Goal: Task Accomplishment & Management: Complete application form

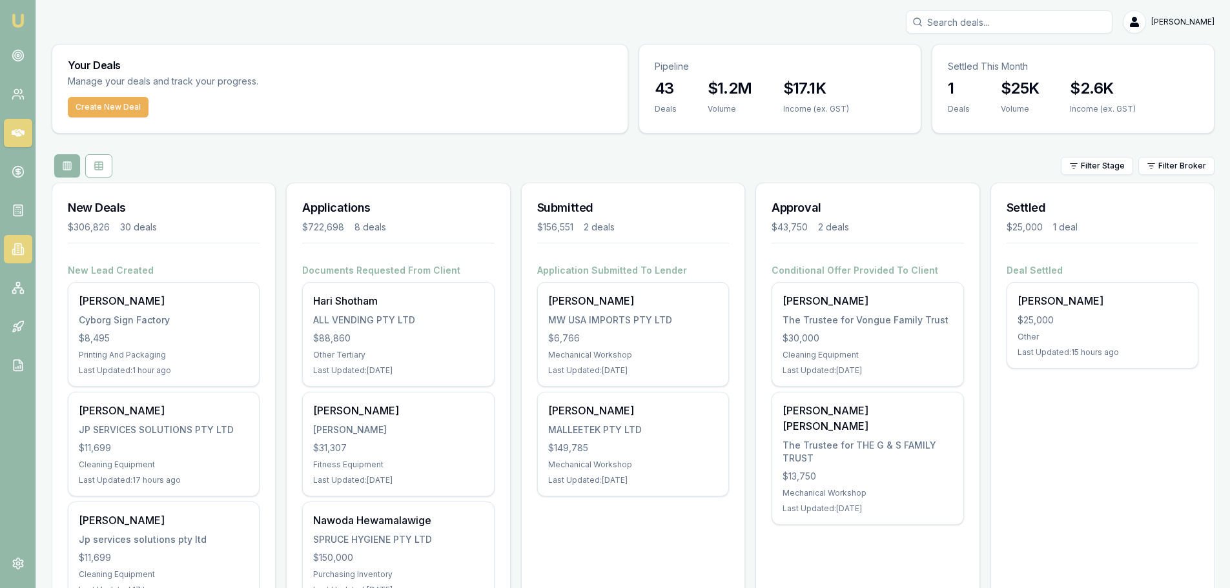
click at [17, 249] on icon at bounding box center [18, 249] width 13 height 13
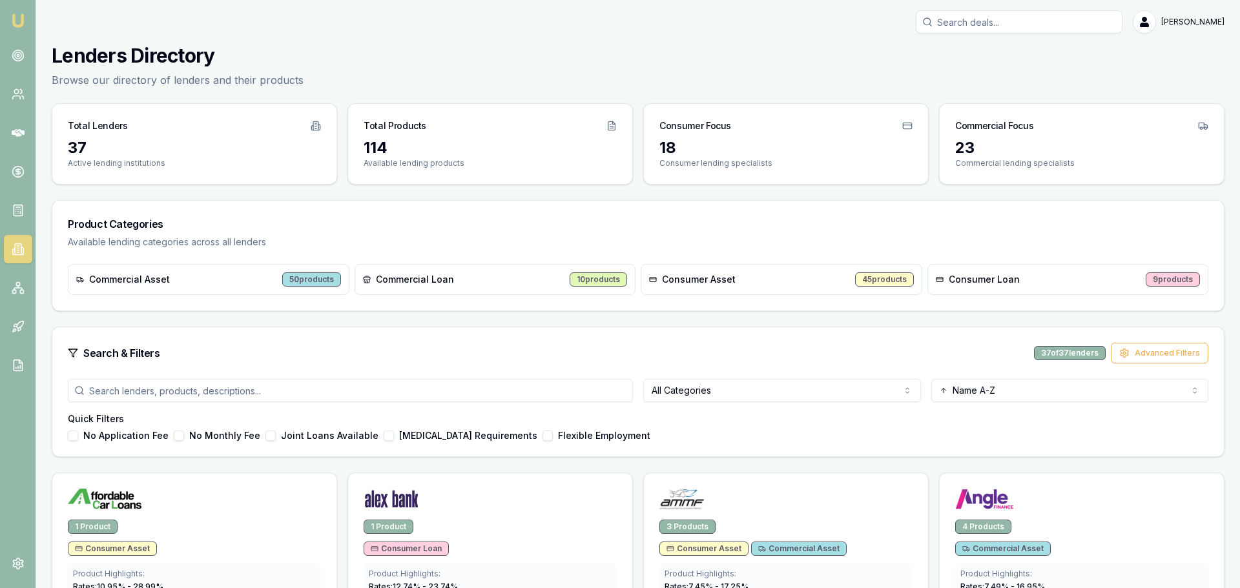
click at [608, 391] on html "Emu Broker Brad Hearns Toggle Menu Lenders Directory Browse our directory of le…" at bounding box center [620, 294] width 1240 height 588
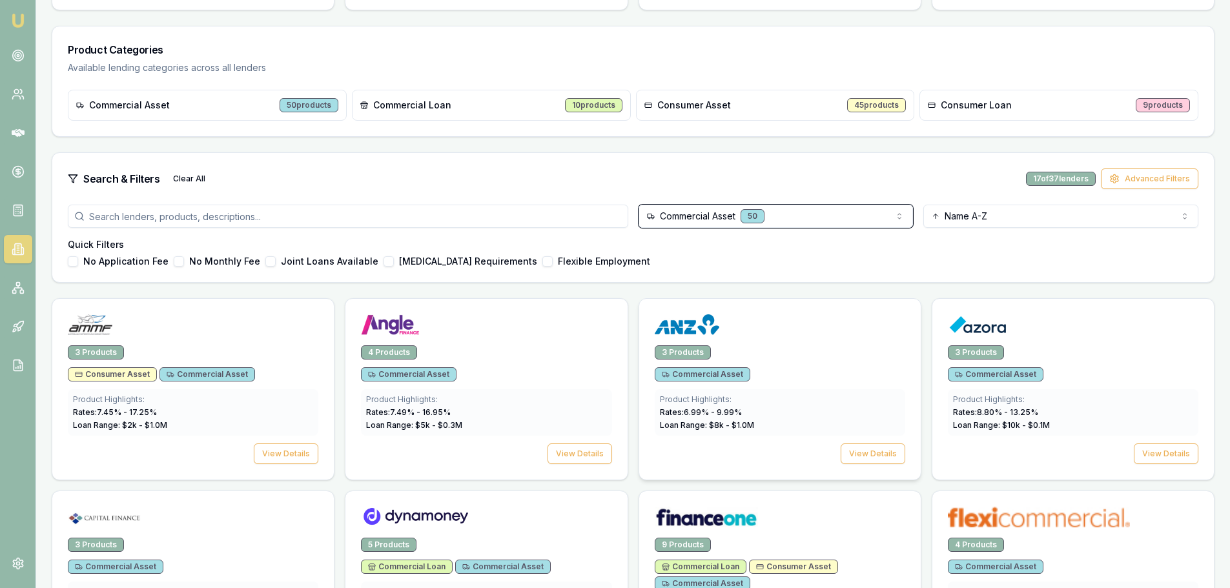
scroll to position [194, 0]
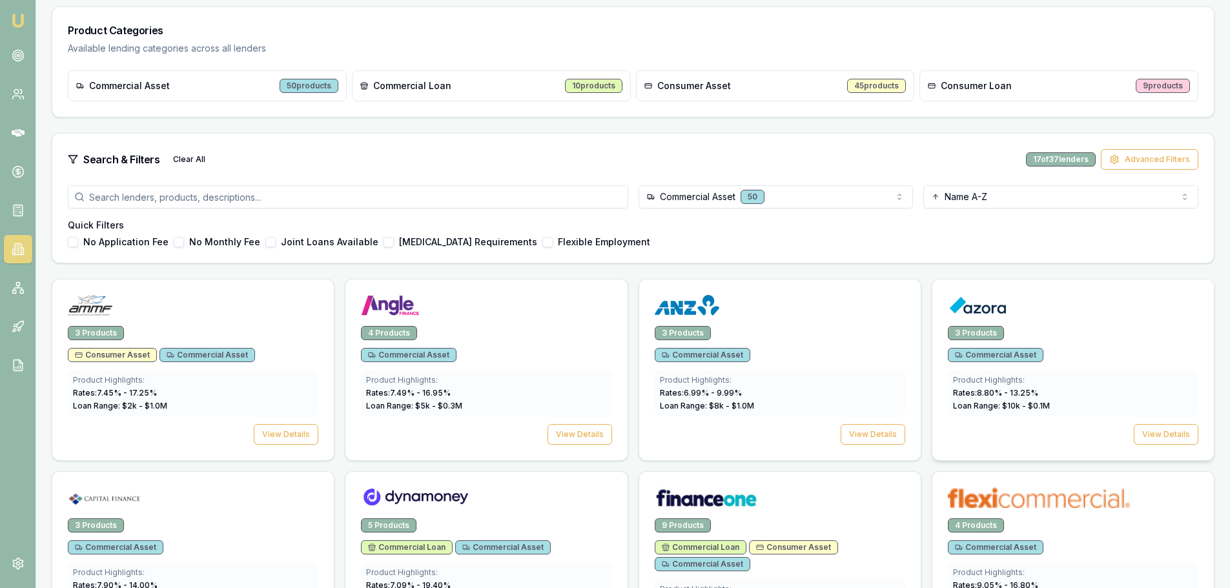
click at [608, 310] on img at bounding box center [977, 305] width 59 height 21
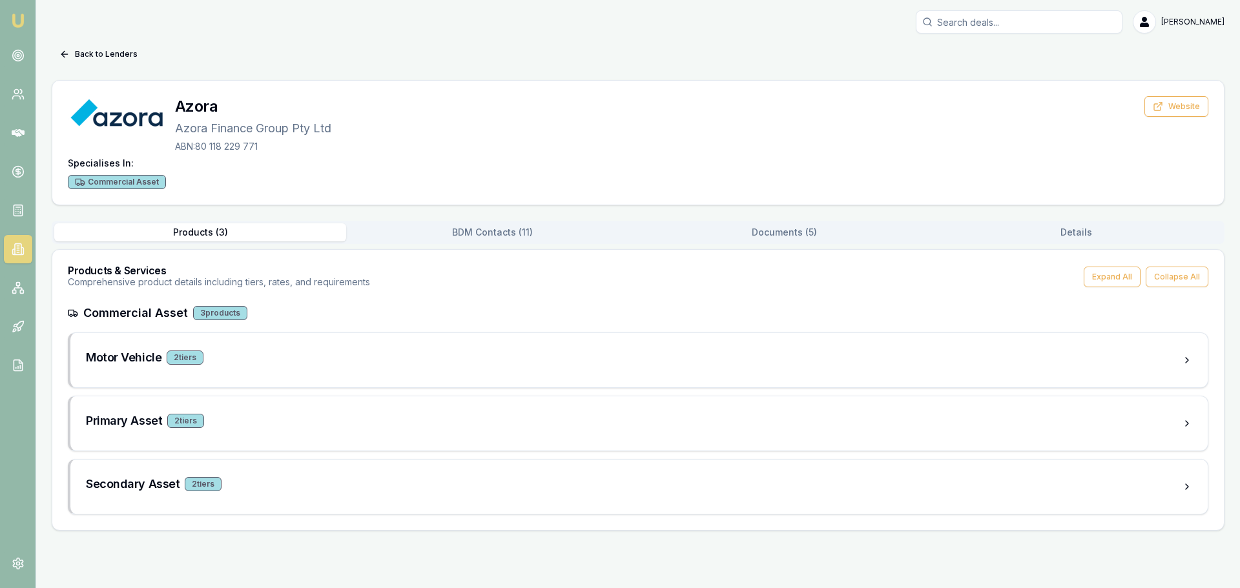
click at [608, 234] on button "Documents ( 5 )" at bounding box center [784, 232] width 292 height 18
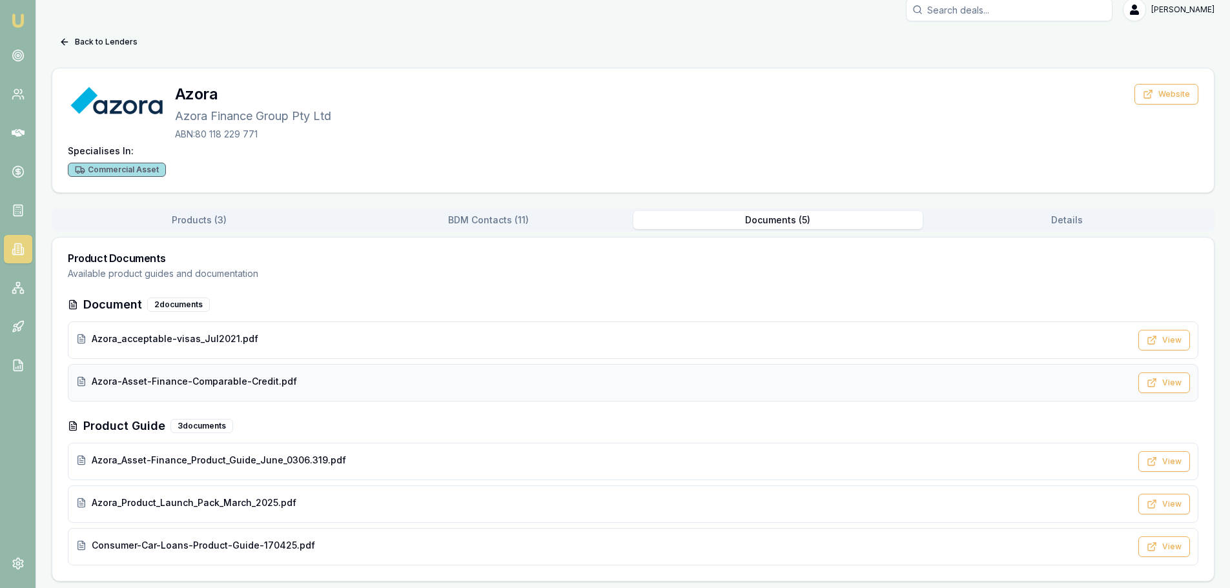
scroll to position [16, 0]
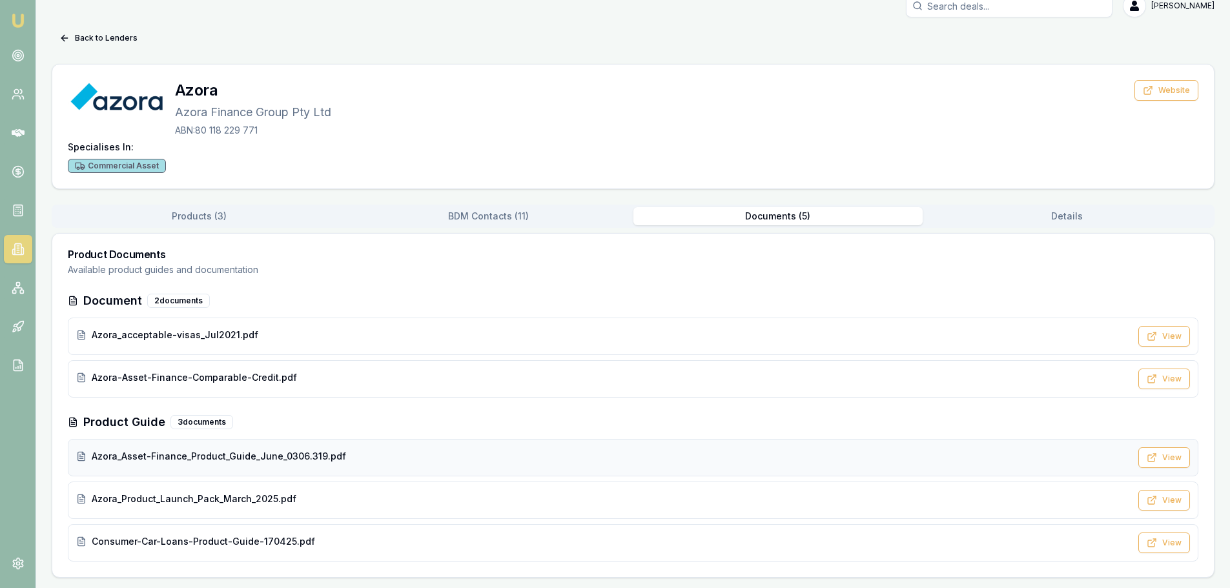
click at [193, 459] on span "Azora_Asset-Finance_Product_Guide_June_0306.319.pdf" at bounding box center [219, 456] width 254 height 13
click at [20, 249] on icon at bounding box center [18, 249] width 13 height 13
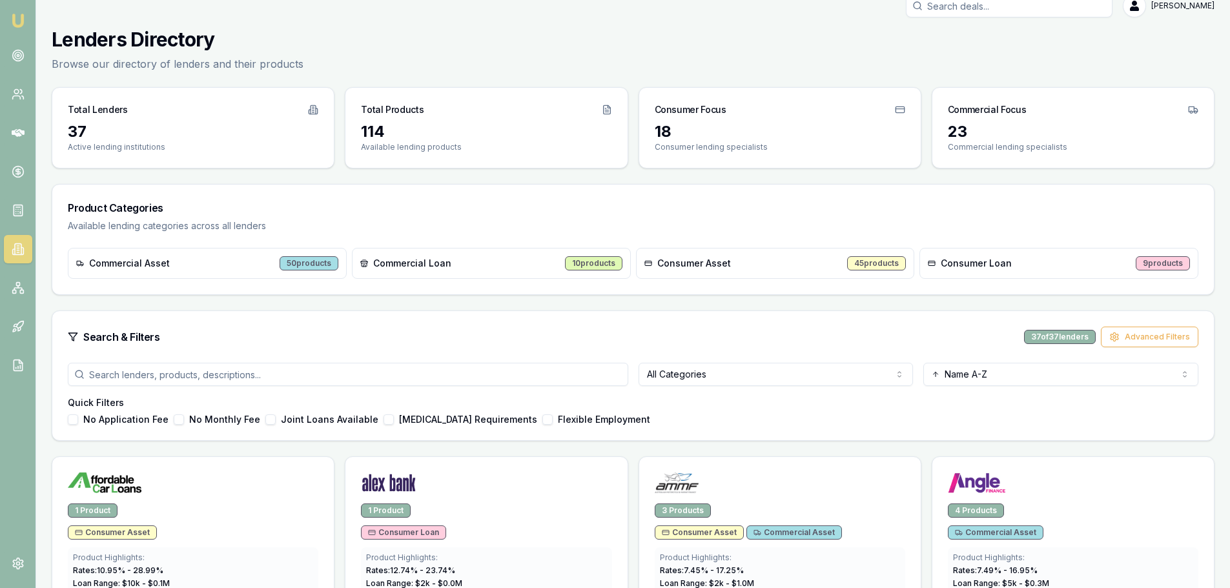
click at [608, 382] on html "Emu Broker Brad Hearns Toggle Menu Lenders Directory Browse our directory of le…" at bounding box center [615, 278] width 1230 height 588
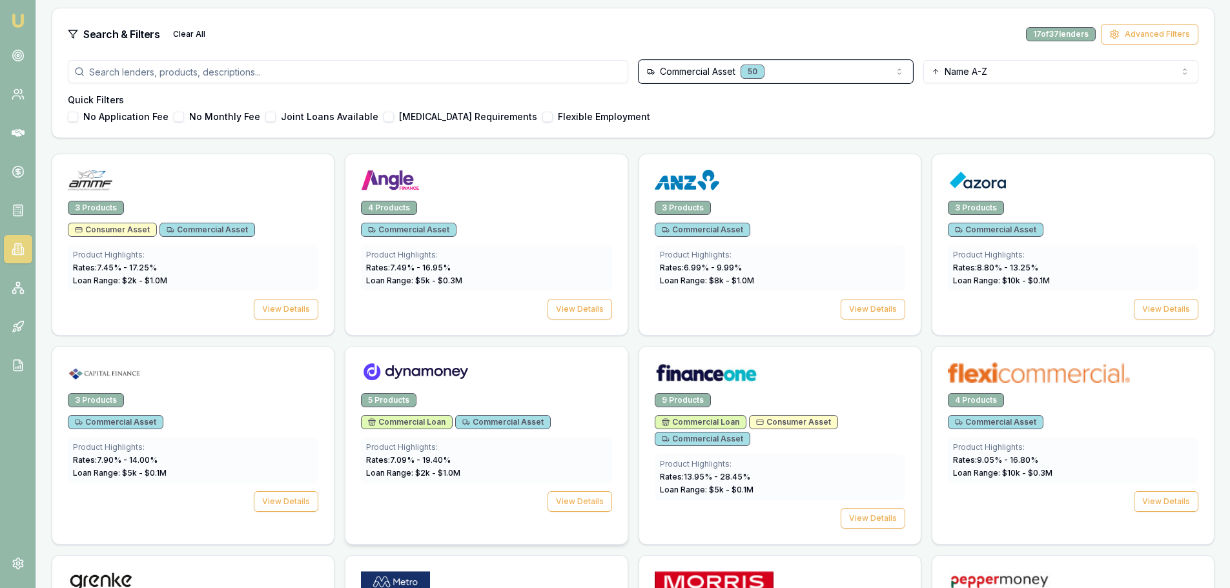
scroll to position [339, 0]
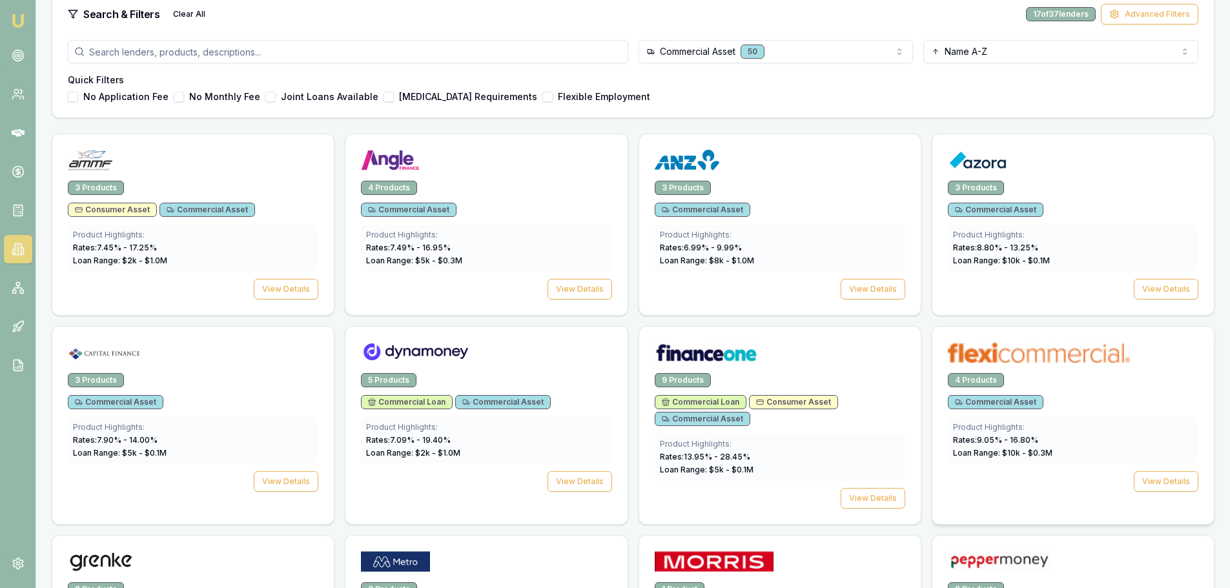
click at [608, 355] on img at bounding box center [1039, 352] width 182 height 21
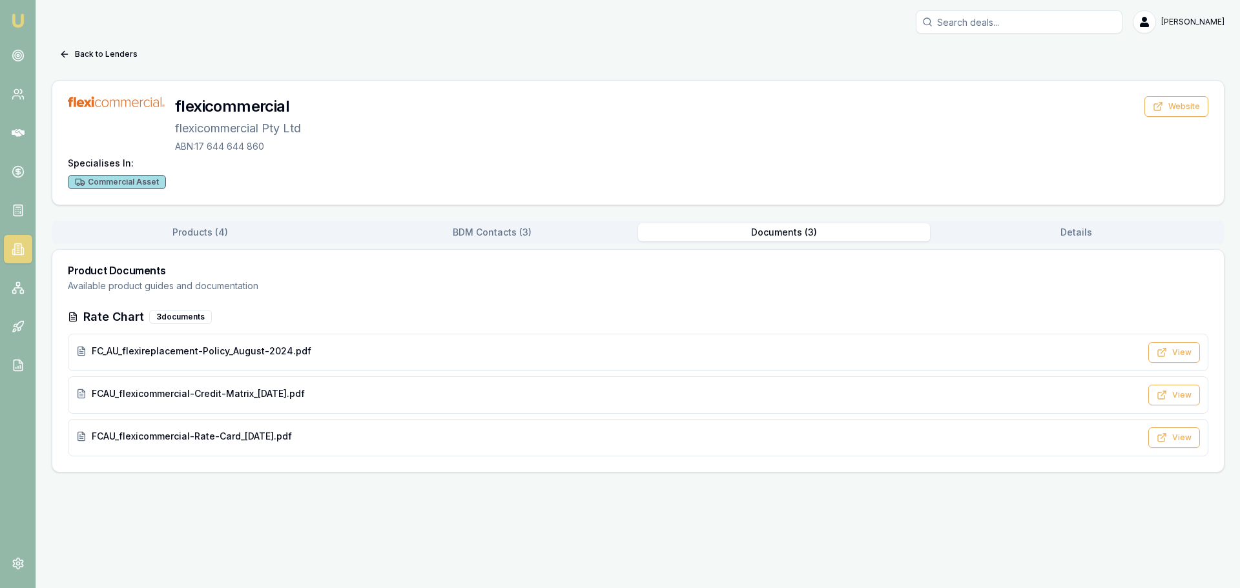
click at [608, 240] on button "Documents ( 3 )" at bounding box center [784, 232] width 292 height 18
click at [186, 436] on span "FCAU_flexicommercial-Rate-Card_16-June-2025.pdf" at bounding box center [192, 436] width 200 height 13
click at [222, 393] on span "FCAU_flexicommercial-Credit-Matrix_16-June-2025.pdf" at bounding box center [198, 394] width 213 height 13
click at [12, 131] on icon at bounding box center [18, 133] width 13 height 13
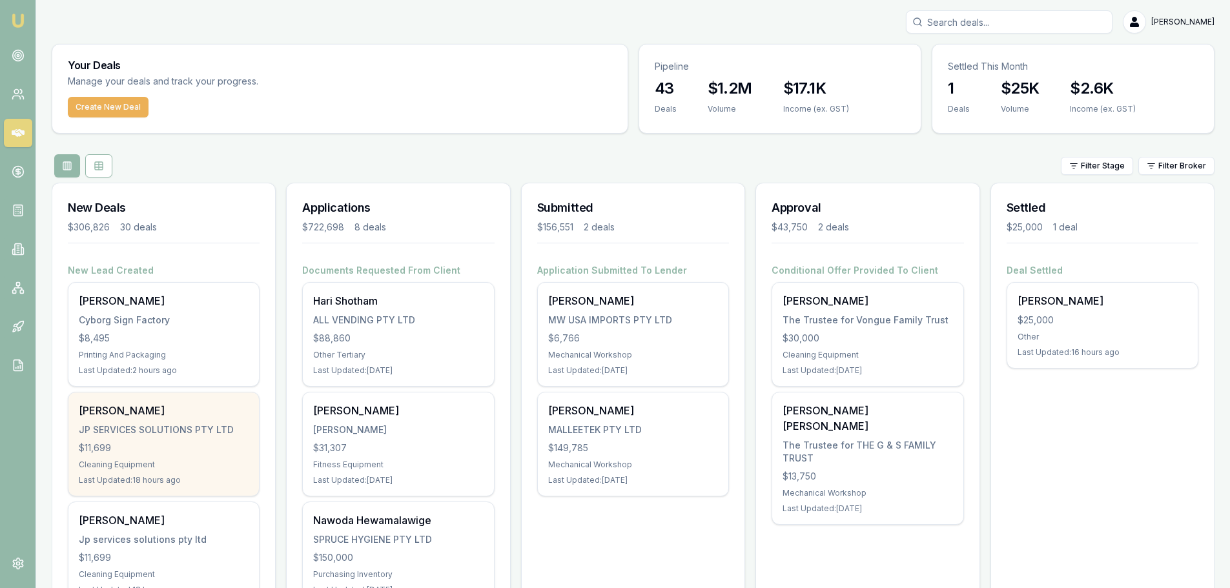
click at [146, 433] on div "JP SERVICES SOLUTIONS PTY LTD" at bounding box center [164, 430] width 170 height 13
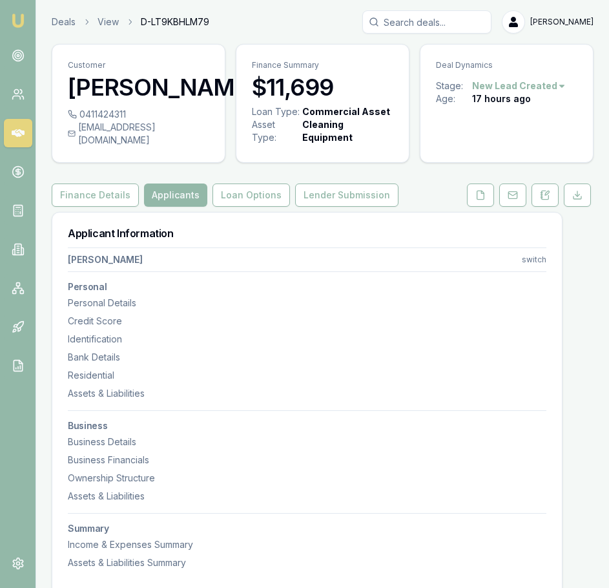
click at [90, 207] on button "Finance Details" at bounding box center [95, 194] width 87 height 23
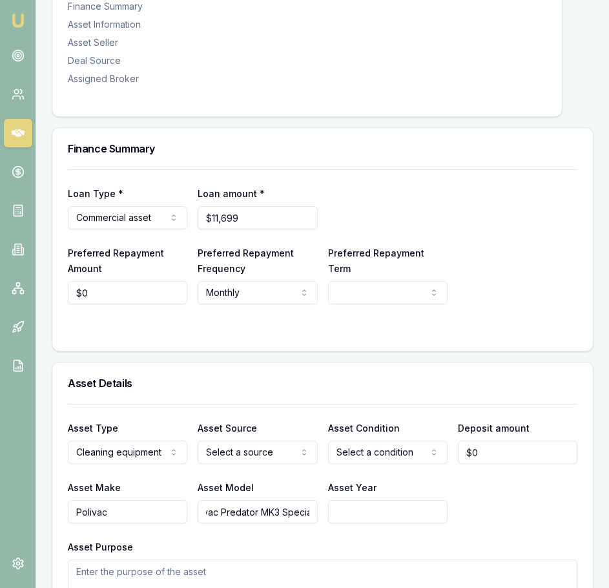
scroll to position [0, 37]
drag, startPoint x: 211, startPoint y: 531, endPoint x: 315, endPoint y: 524, distance: 104.2
click at [315, 523] on input "Polivac Predator MK3 Special Kit" at bounding box center [257, 511] width 119 height 23
click at [293, 523] on input "Polivac Predator MK3 Special Kit" at bounding box center [257, 511] width 119 height 23
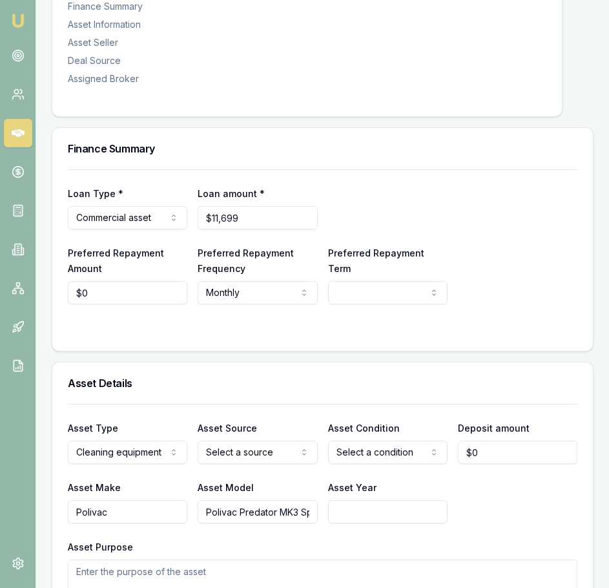
click at [41, 364] on main "Customer Javier-denzel najm 0411424311 najmjavier@gmail.com Finance Summary $11…" at bounding box center [322, 578] width 573 height 1584
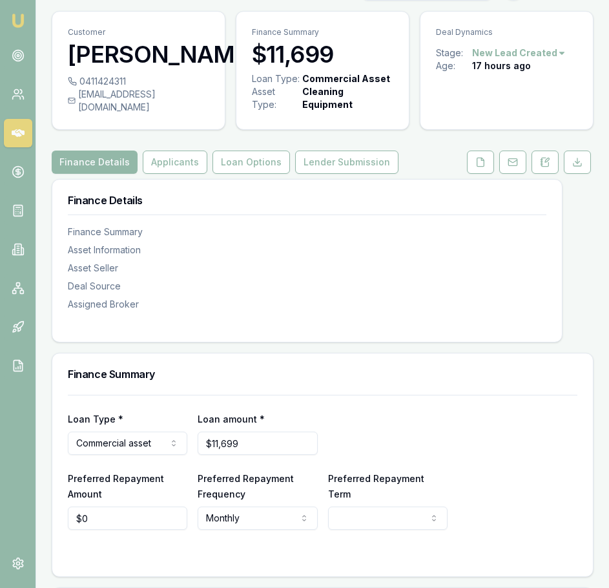
scroll to position [30, 0]
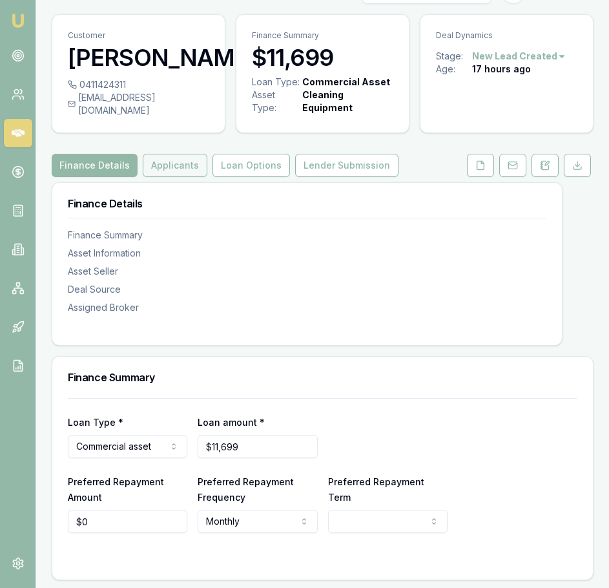
click at [160, 172] on button "Applicants" at bounding box center [175, 165] width 65 height 23
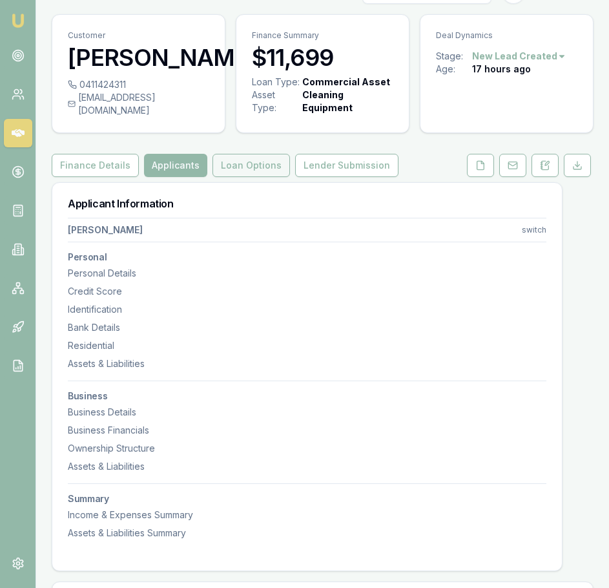
click at [233, 172] on button "Loan Options" at bounding box center [251, 165] width 78 height 23
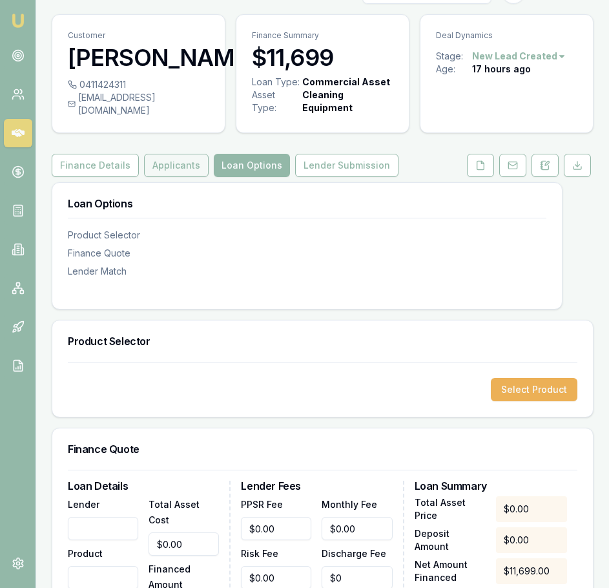
click at [152, 177] on button "Applicants" at bounding box center [176, 165] width 65 height 23
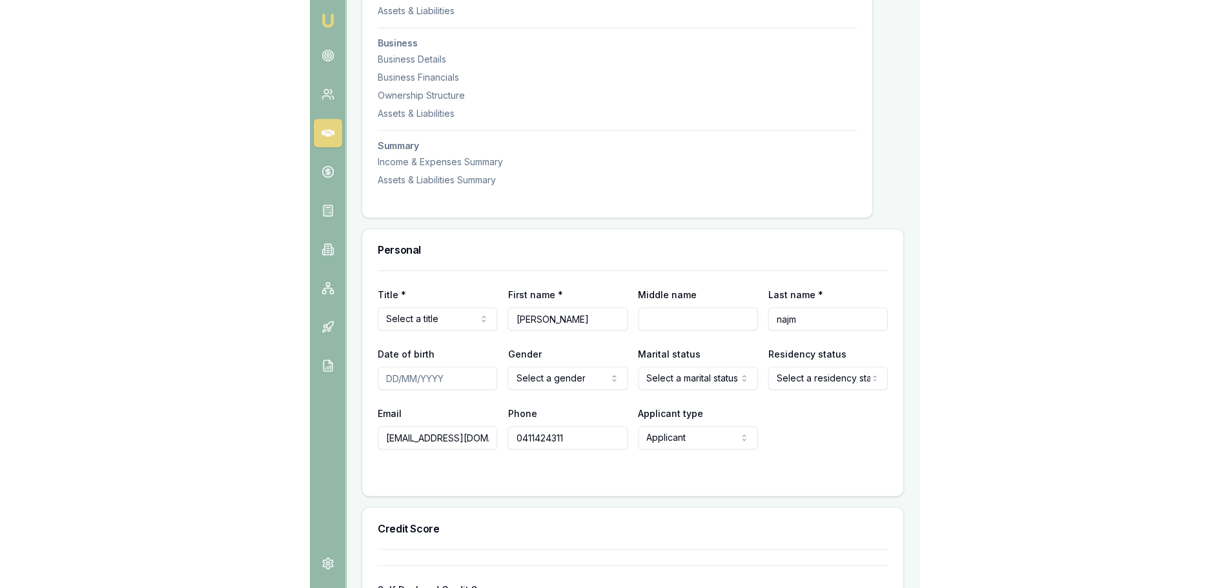
scroll to position [80, 0]
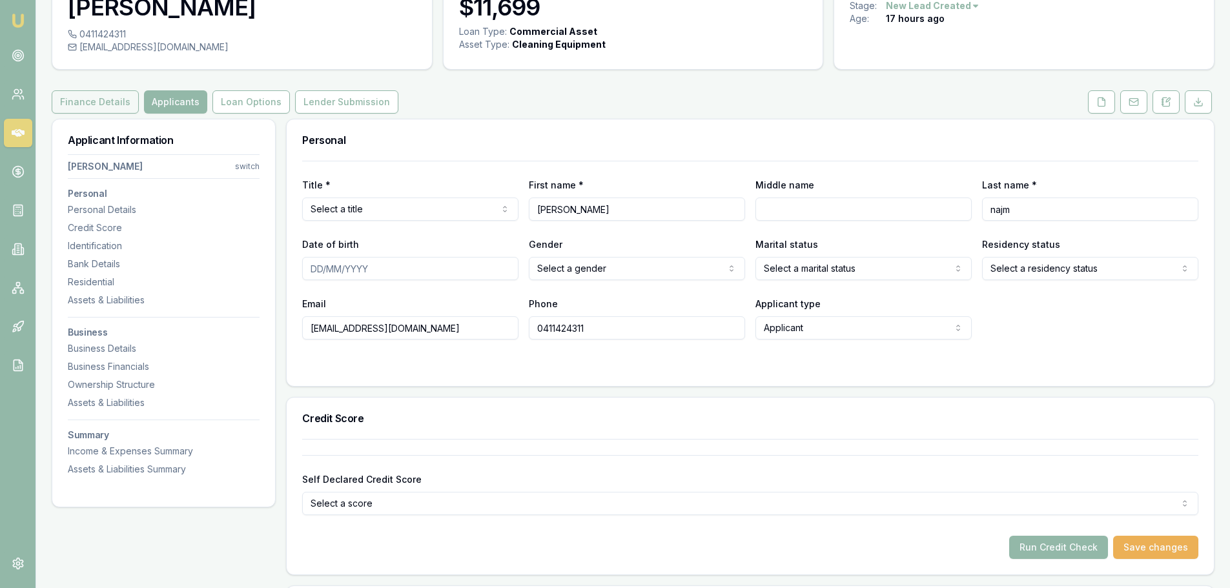
click at [92, 103] on button "Finance Details" at bounding box center [95, 101] width 87 height 23
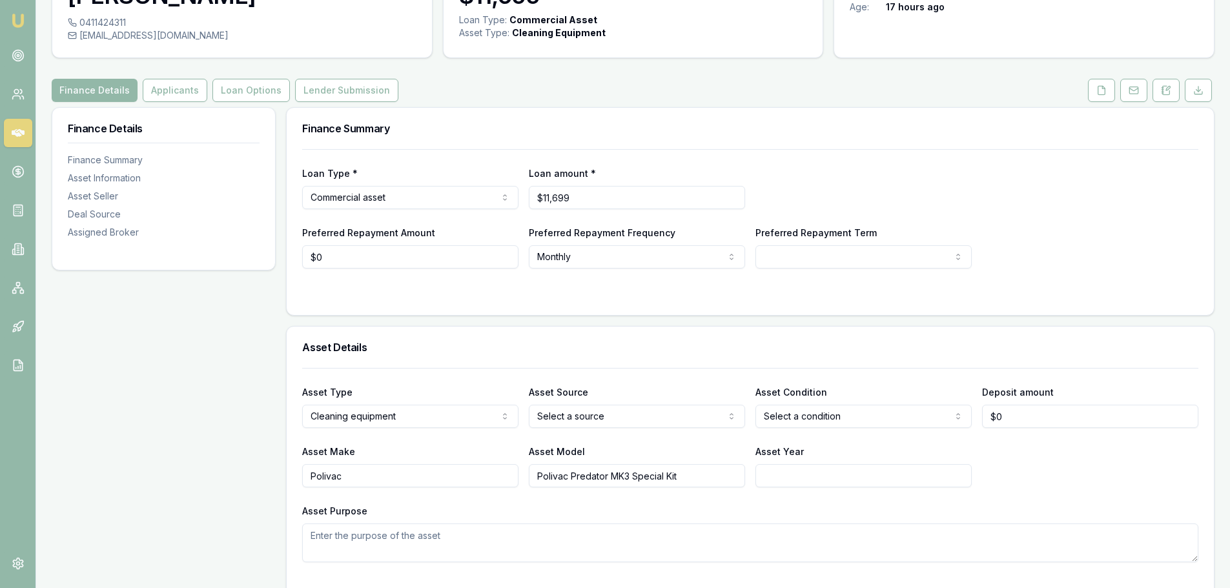
scroll to position [194, 0]
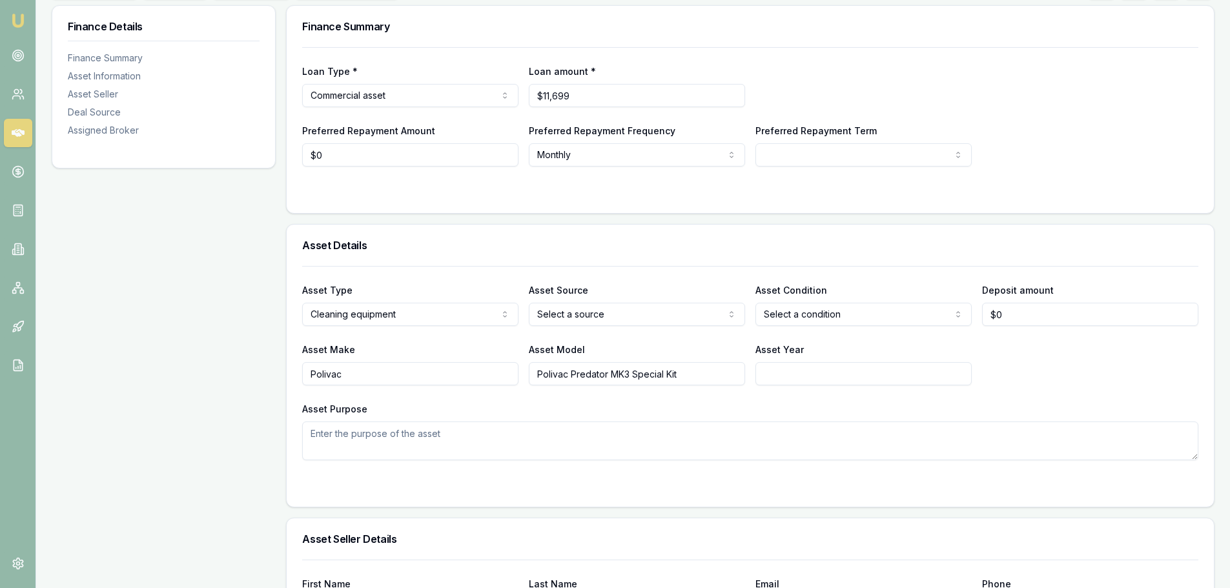
drag, startPoint x: 696, startPoint y: 374, endPoint x: 525, endPoint y: 381, distance: 171.3
click at [525, 381] on div "Asset Make Polivac Asset Model Polivac Predator MK3 Special Kit Asset Year" at bounding box center [750, 364] width 896 height 44
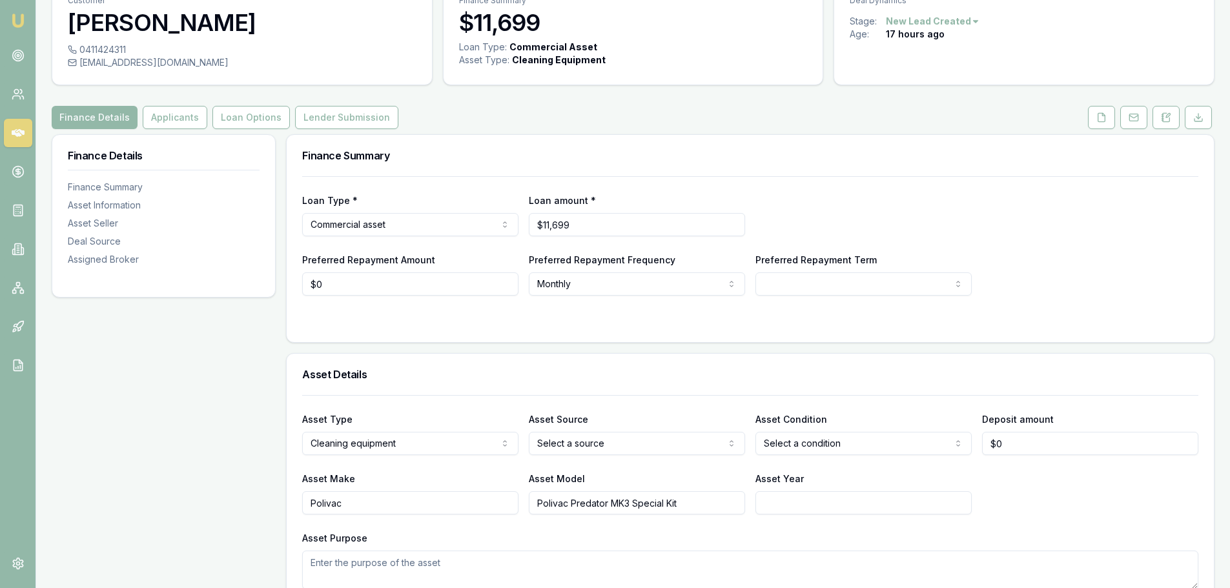
scroll to position [0, 0]
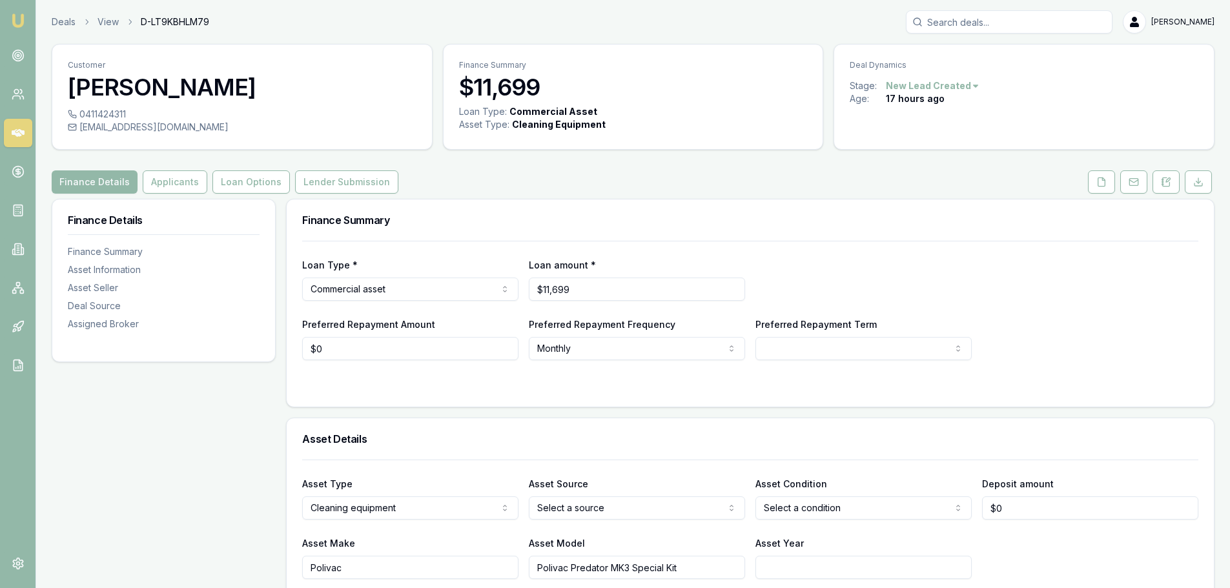
click at [18, 131] on icon at bounding box center [18, 133] width 13 height 8
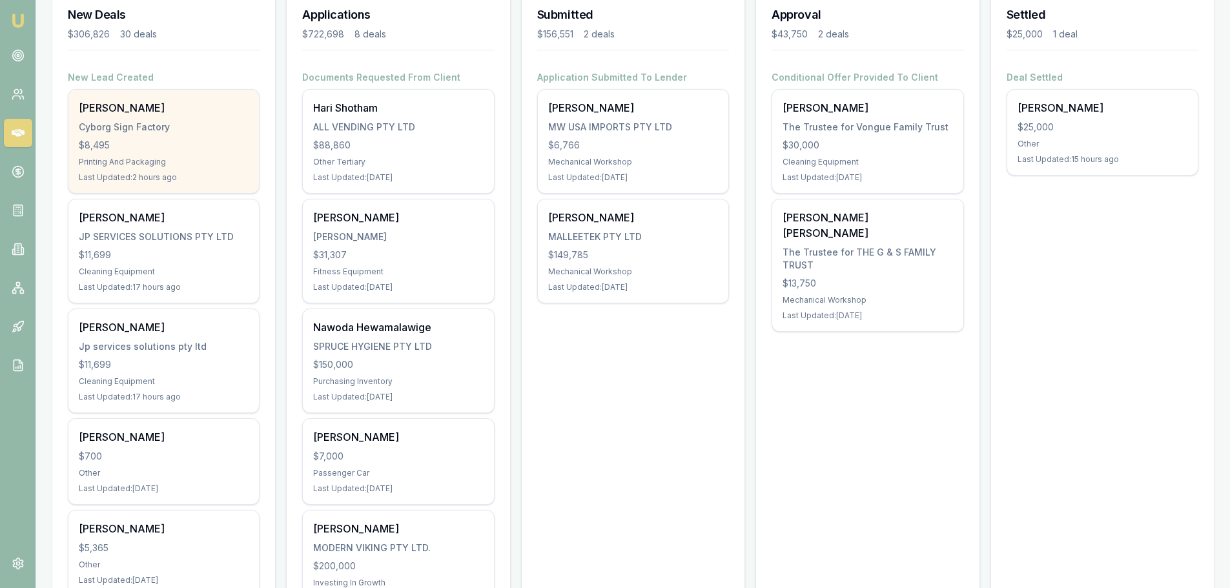
scroll to position [194, 0]
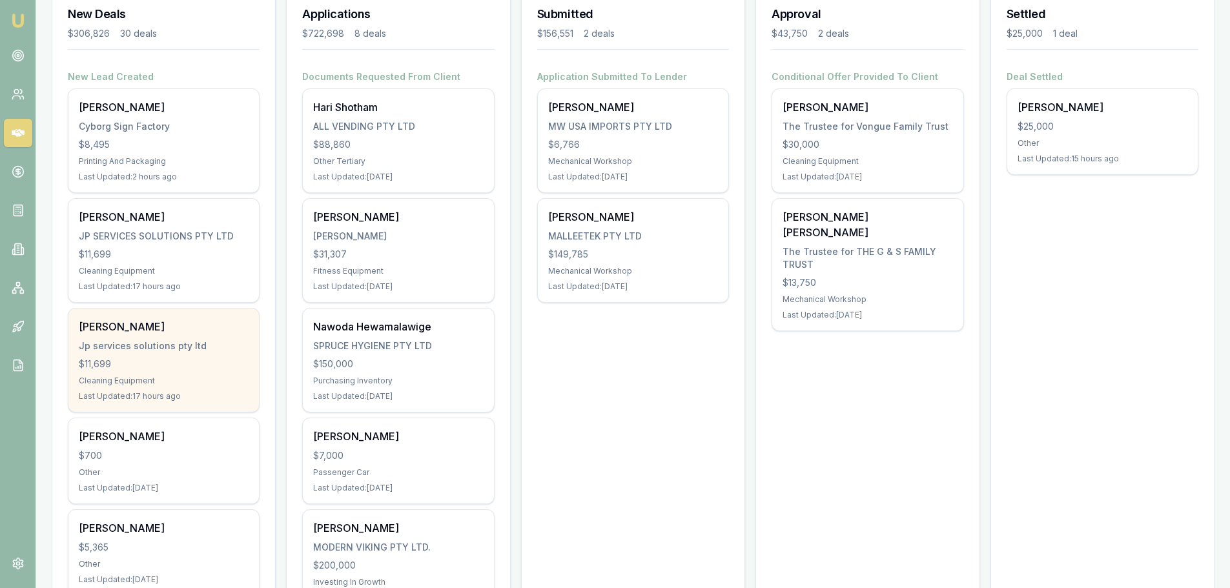
click at [132, 340] on div "Jp services solutions pty ltd" at bounding box center [164, 346] width 170 height 13
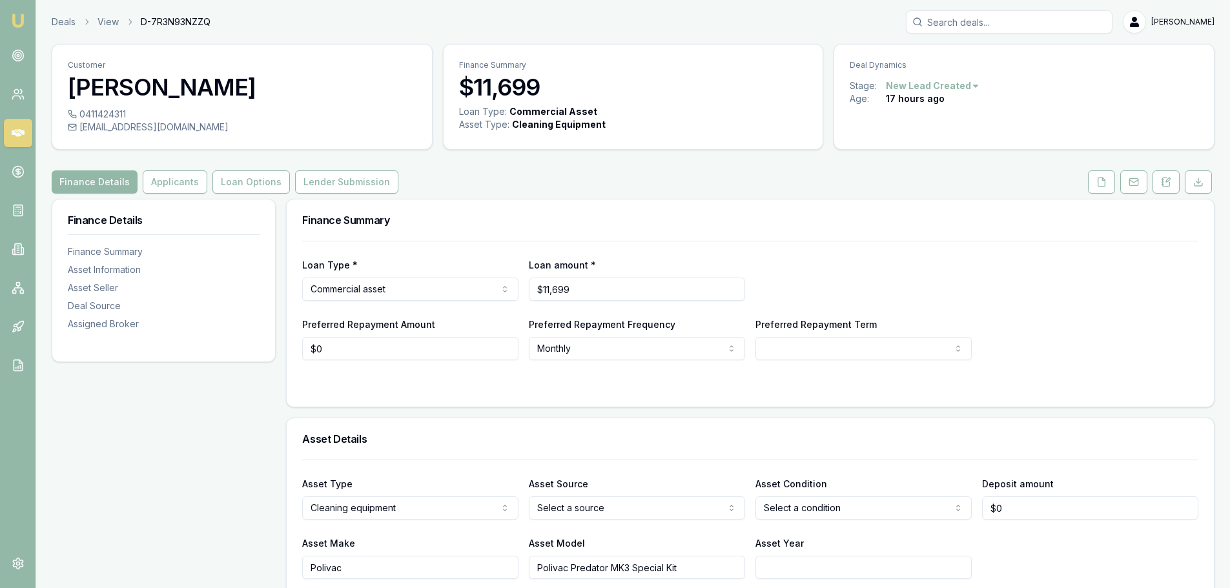
click at [14, 125] on link at bounding box center [18, 133] width 28 height 28
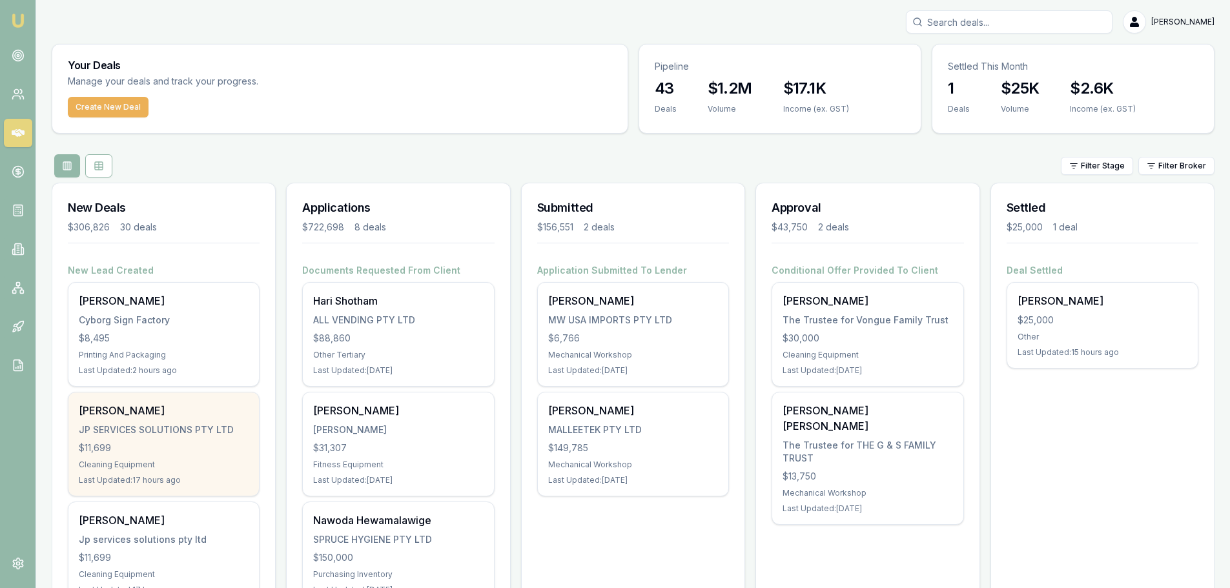
click at [151, 424] on div "JP SERVICES SOLUTIONS PTY LTD" at bounding box center [164, 430] width 170 height 13
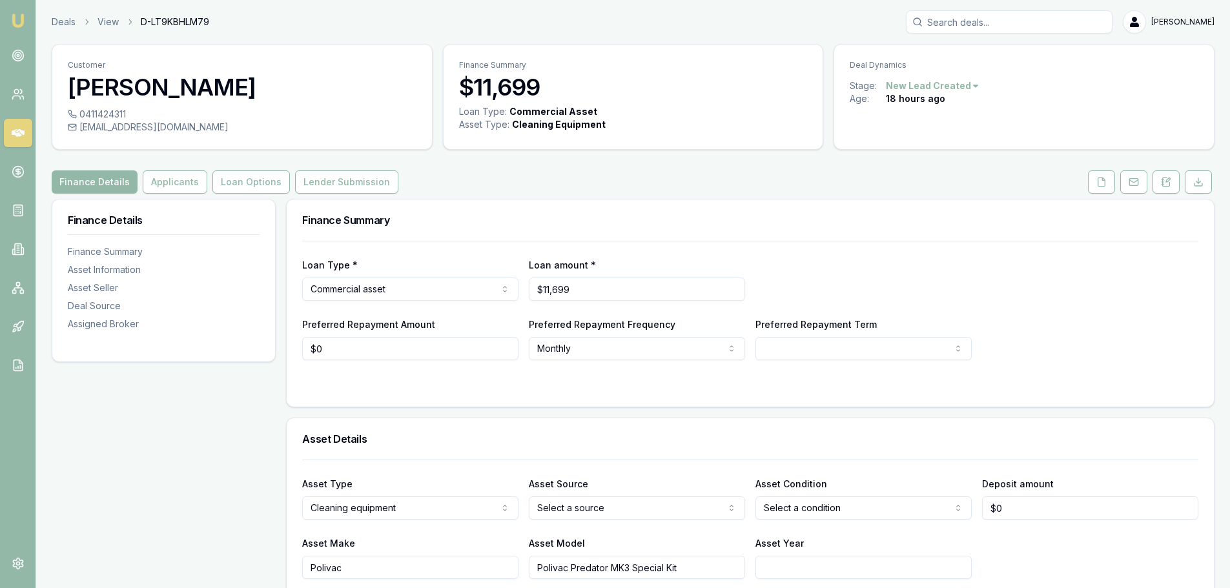
drag, startPoint x: 705, startPoint y: 574, endPoint x: 530, endPoint y: 572, distance: 175.0
click at [530, 572] on input "Polivac Predator MK3 Special Kit" at bounding box center [637, 567] width 216 height 23
click at [167, 182] on button "Applicants" at bounding box center [175, 182] width 65 height 23
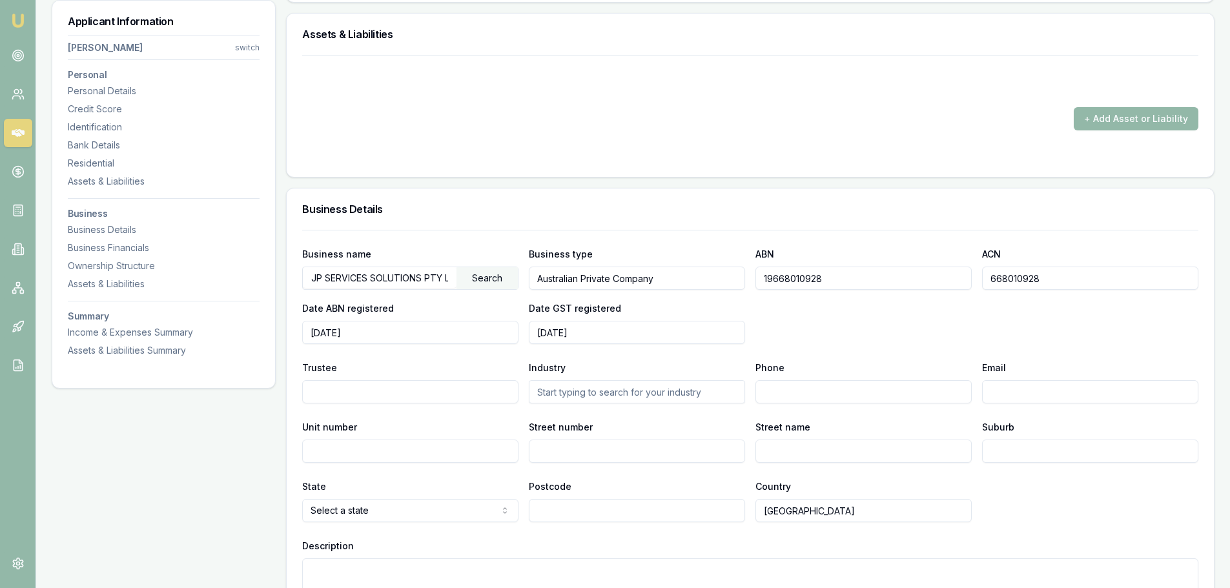
scroll to position [1485, 0]
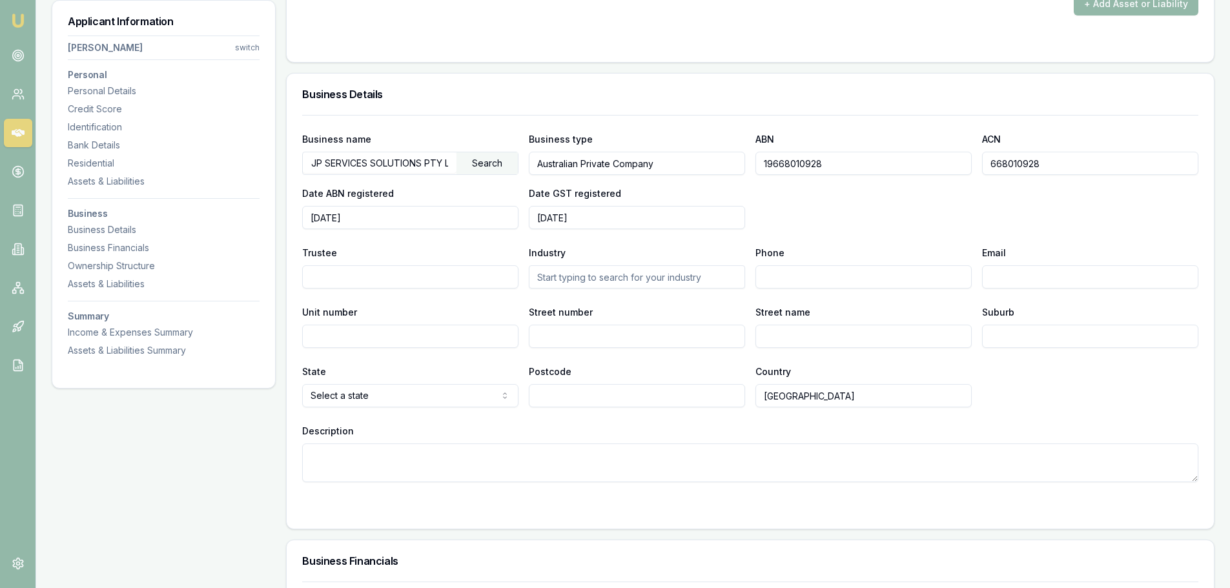
drag, startPoint x: 327, startPoint y: 163, endPoint x: 421, endPoint y: 164, distance: 93.7
click at [421, 164] on input "JP SERVICES SOLUTIONS PTY LTD" at bounding box center [380, 162] width 154 height 21
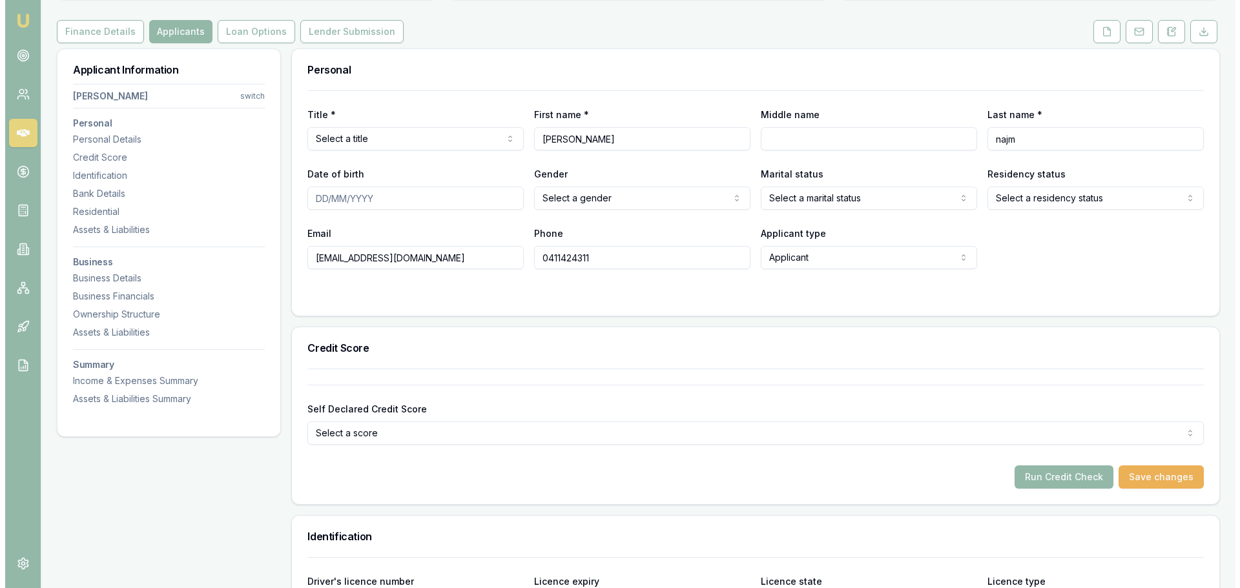
scroll to position [0, 0]
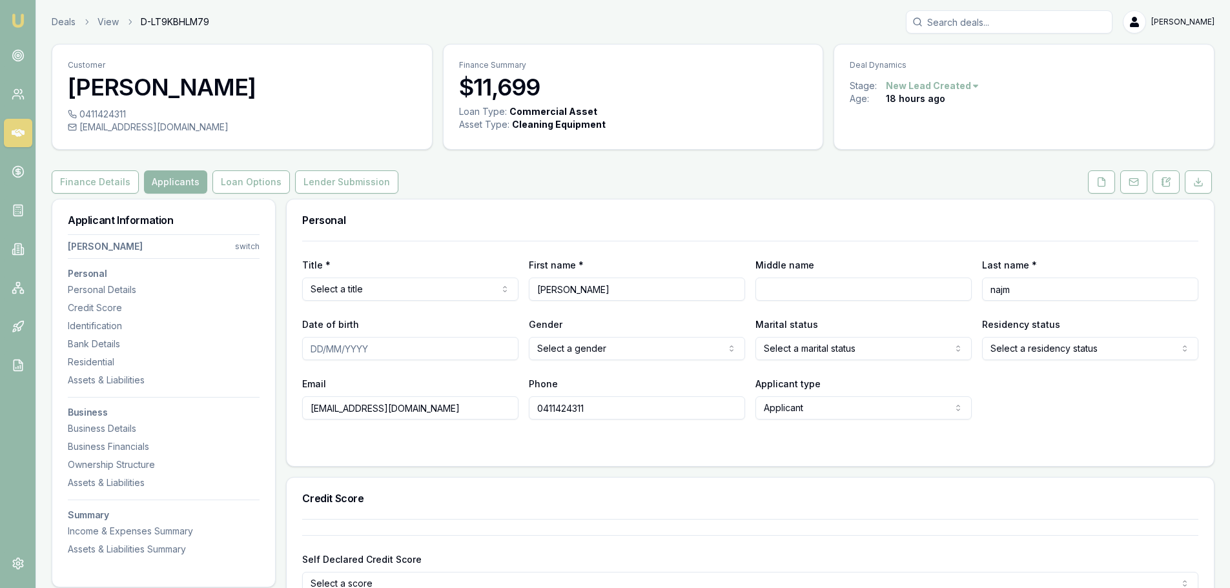
drag, startPoint x: 608, startPoint y: 413, endPoint x: 532, endPoint y: 411, distance: 76.9
click at [532, 411] on input "0411424311" at bounding box center [637, 408] width 216 height 23
click at [399, 186] on div "Finance Details Applicants Loan Options Lender Submission" at bounding box center [633, 182] width 1163 height 23
click at [474, 183] on div "Finance Details Applicants Loan Options Lender Submission" at bounding box center [633, 182] width 1163 height 23
click at [18, 62] on link at bounding box center [18, 55] width 28 height 28
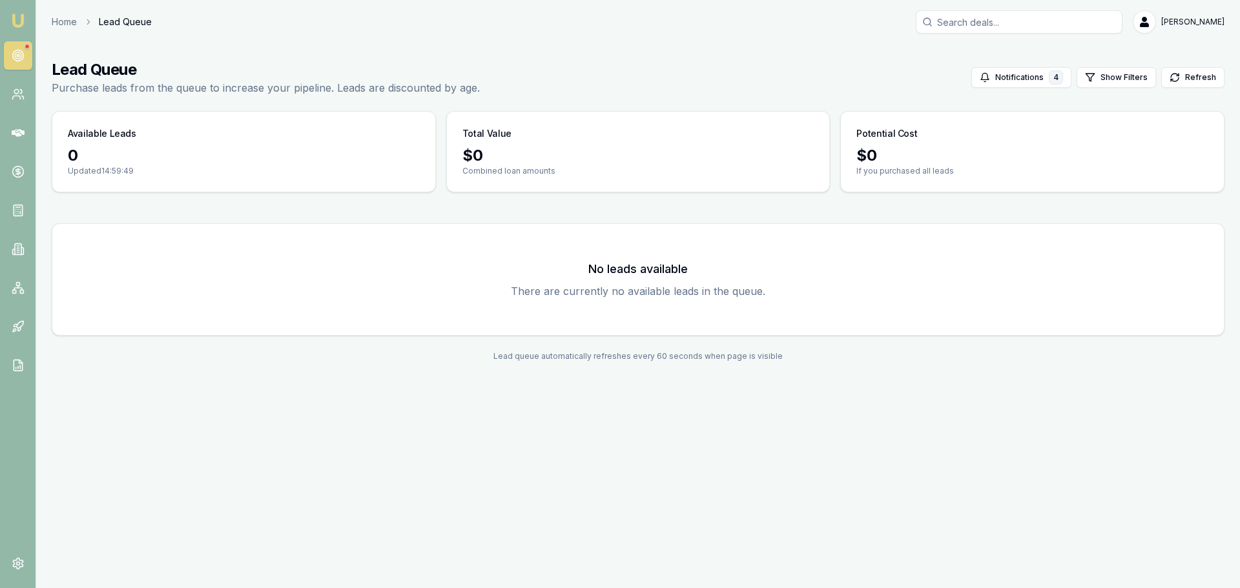
click at [13, 53] on circle at bounding box center [17, 55] width 11 height 11
click at [22, 20] on img at bounding box center [18, 21] width 16 height 16
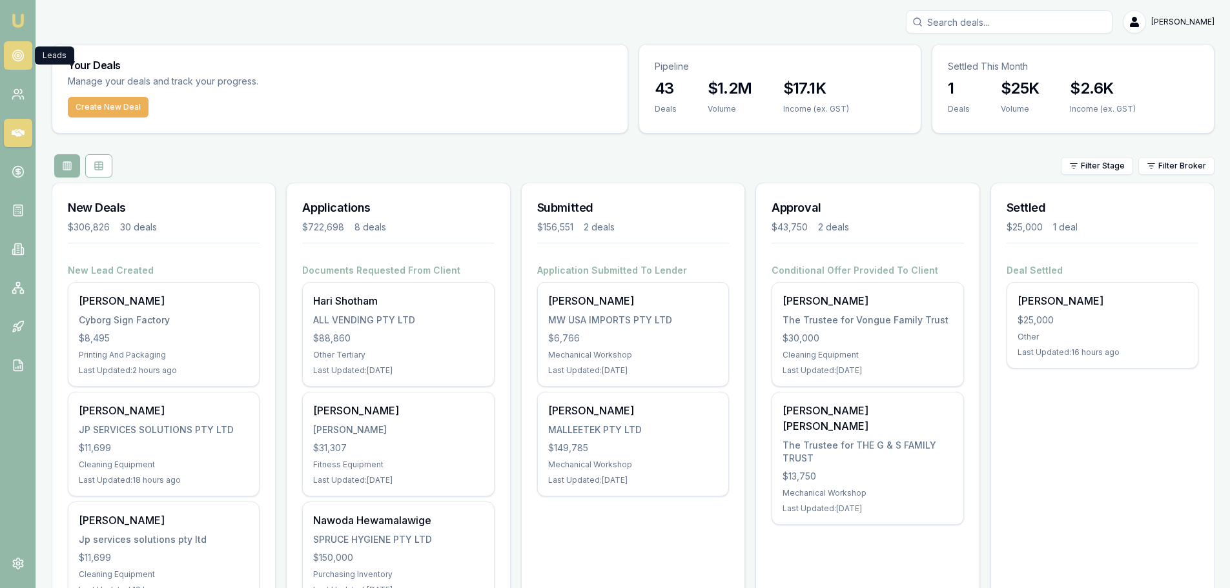
click at [17, 56] on circle at bounding box center [18, 55] width 2 height 2
